Goal: Find specific page/section: Find specific page/section

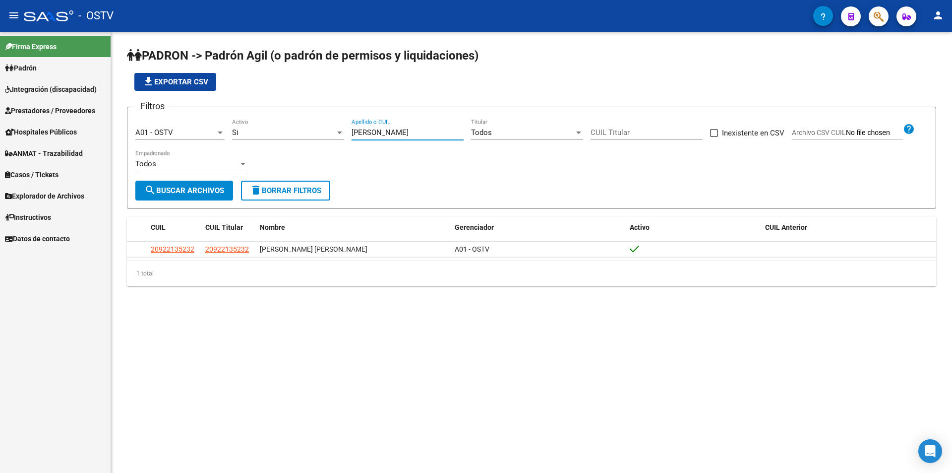
drag, startPoint x: 378, startPoint y: 133, endPoint x: 349, endPoint y: 140, distance: 30.6
click at [349, 140] on div "Filtros A01 - OSTV Seleccionar Gerenciador Si Activo [PERSON_NAME] Apellido o C…" at bounding box center [531, 147] width 792 height 65
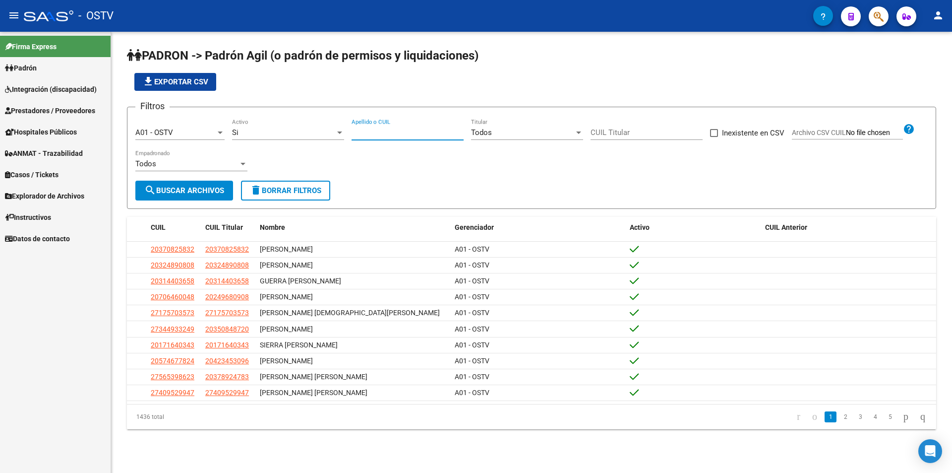
click at [419, 89] on div "file_download Exportar CSV" at bounding box center [531, 82] width 809 height 18
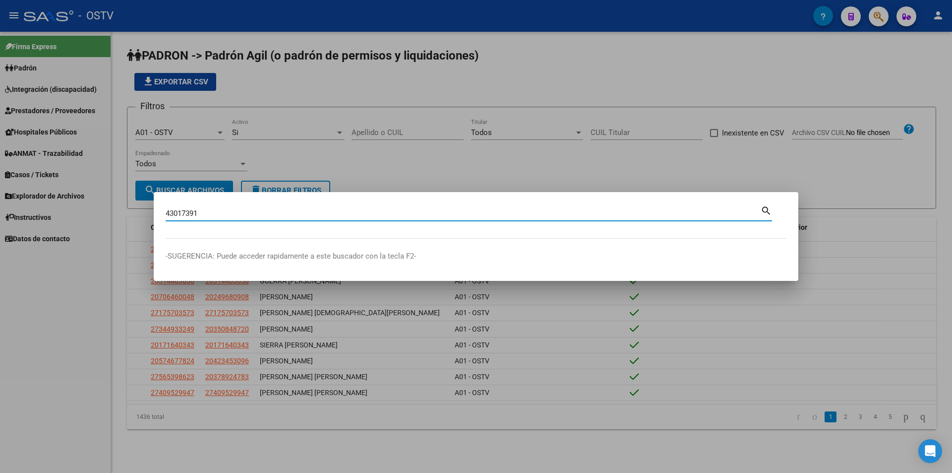
type input "43017391"
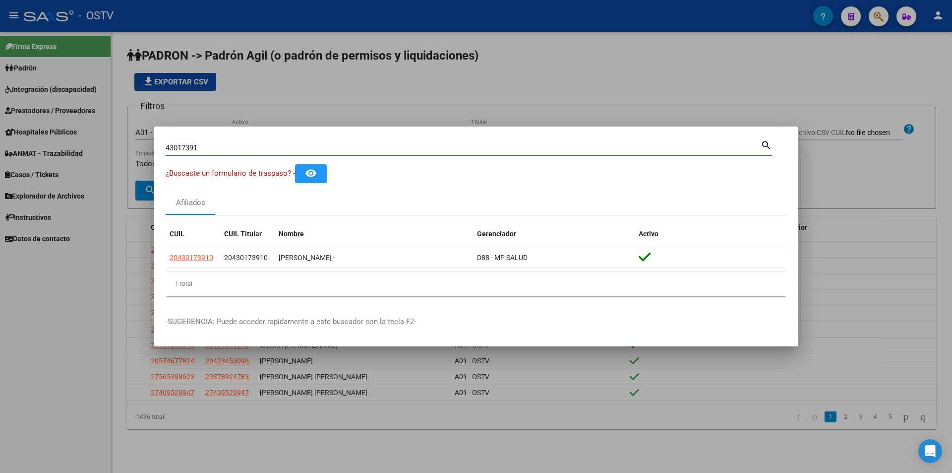
click at [343, 87] on div at bounding box center [476, 236] width 952 height 473
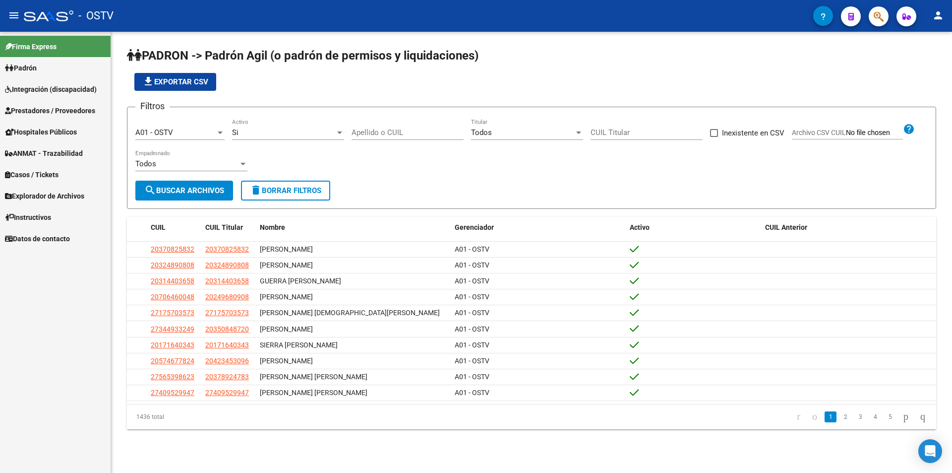
click at [371, 132] on input "Apellido o CUIL" at bounding box center [408, 132] width 112 height 9
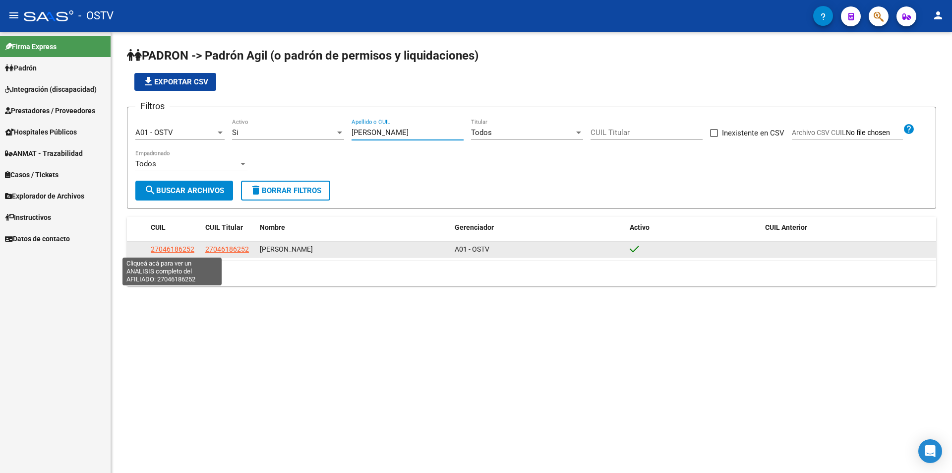
type input "[PERSON_NAME]"
click at [171, 247] on span "27046186252" at bounding box center [173, 249] width 44 height 8
type textarea "27046186252"
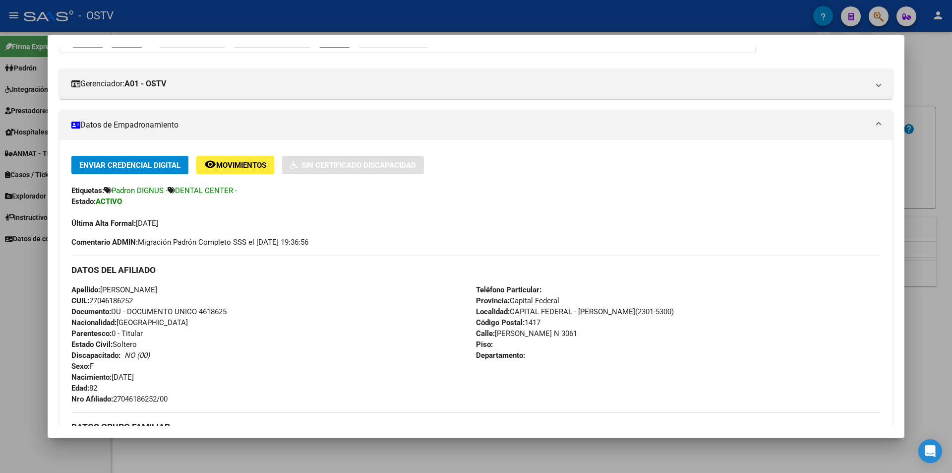
scroll to position [248, 0]
